Goal: Consume media (video, audio): Consume media (video, audio)

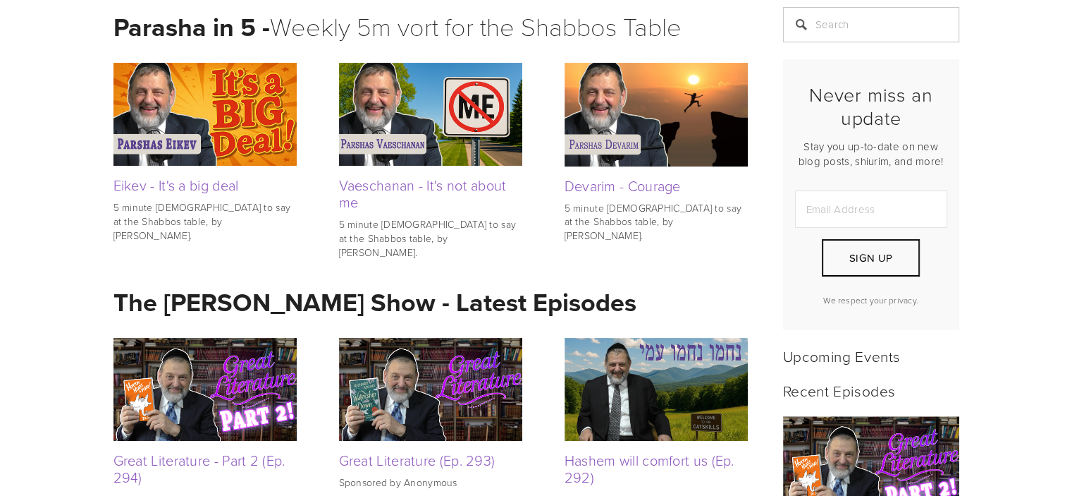
scroll to position [338, 0]
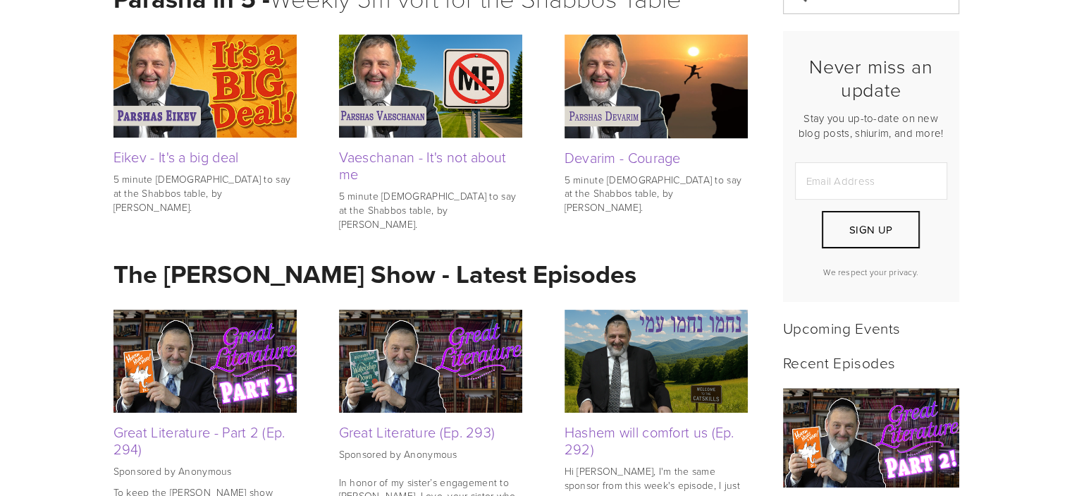
click at [402, 392] on img at bounding box center [430, 360] width 183 height 103
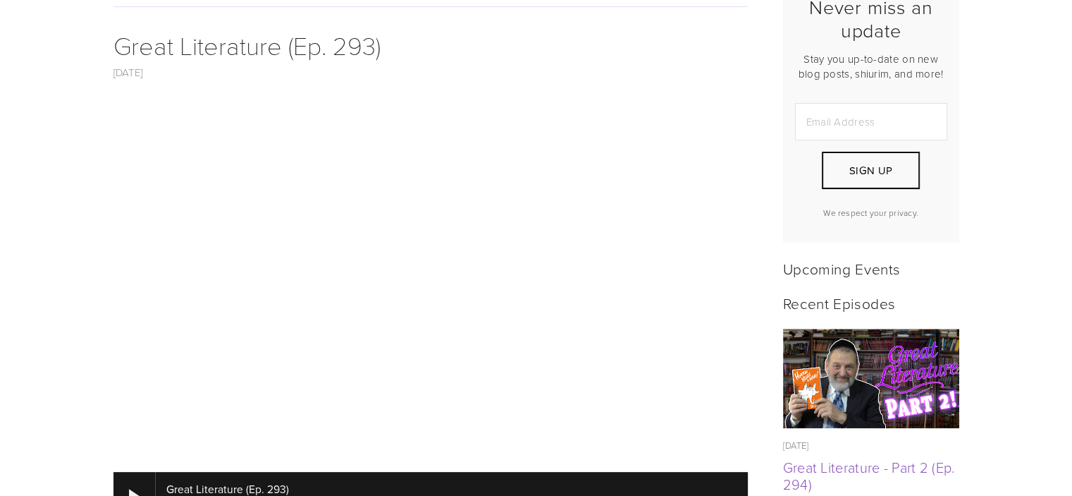
scroll to position [426, 0]
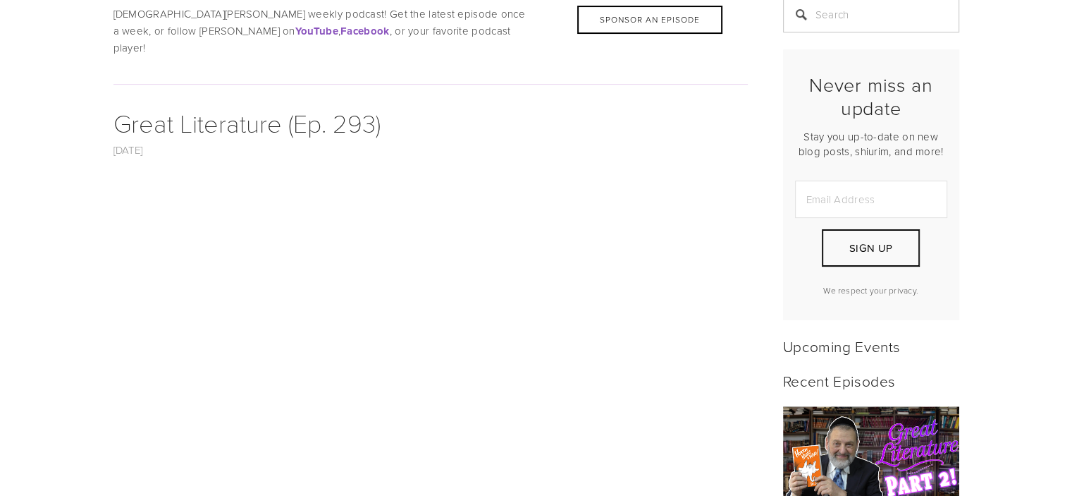
scroll to position [407, 0]
